Goal: Check status: Check status

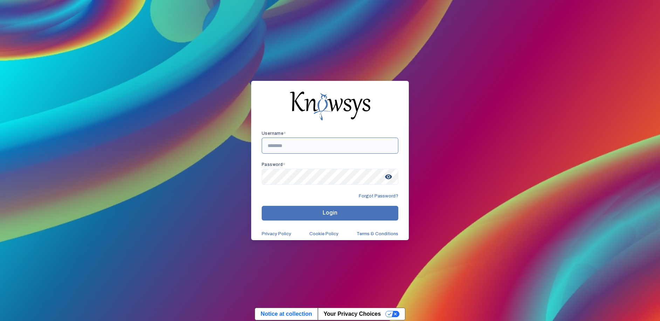
click at [307, 146] on input "text" at bounding box center [330, 146] width 137 height 16
type input "**********"
click at [262, 206] on button "Login" at bounding box center [330, 213] width 137 height 15
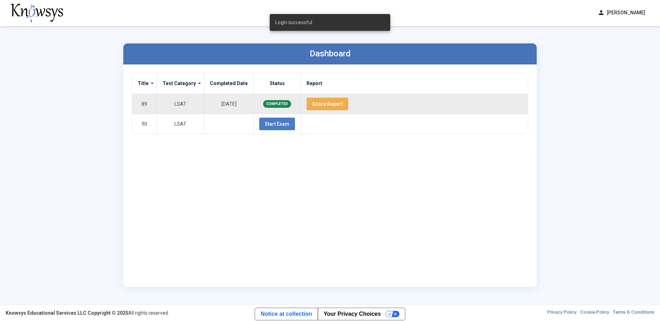
click at [317, 108] on button "Score Report" at bounding box center [328, 104] width 42 height 13
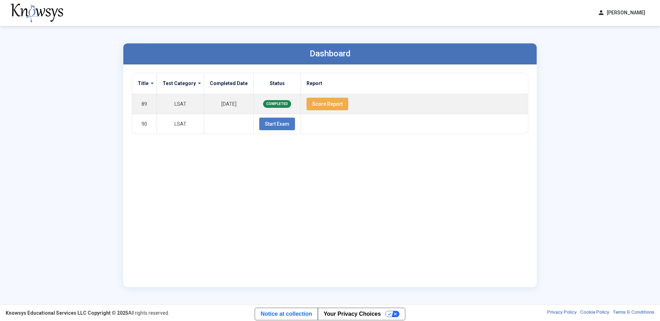
click at [632, 15] on button "person [PERSON_NAME]" at bounding box center [621, 13] width 56 height 12
click at [621, 42] on span "Log Out" at bounding box center [617, 41] width 16 height 6
